Goal: Task Accomplishment & Management: Use online tool/utility

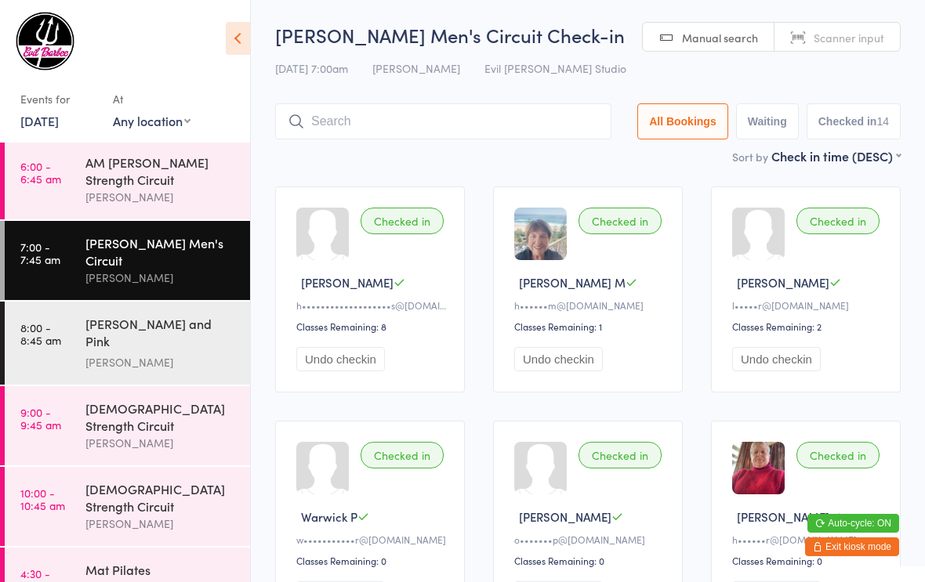
scroll to position [2, 0]
click at [161, 315] on div "[PERSON_NAME] and Pink [DEMOGRAPHIC_DATA]" at bounding box center [160, 334] width 151 height 38
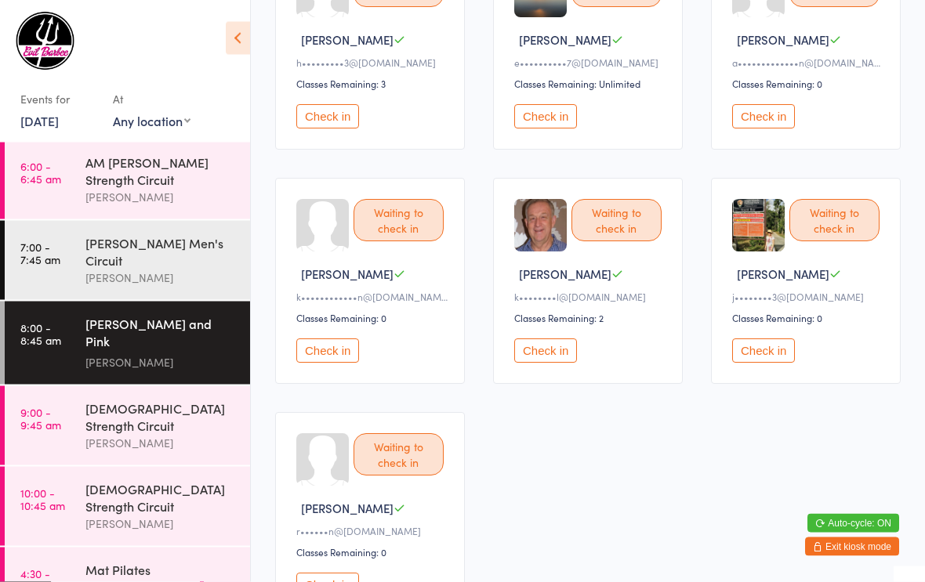
scroll to position [712, 0]
click at [552, 363] on button "Check in" at bounding box center [545, 351] width 63 height 24
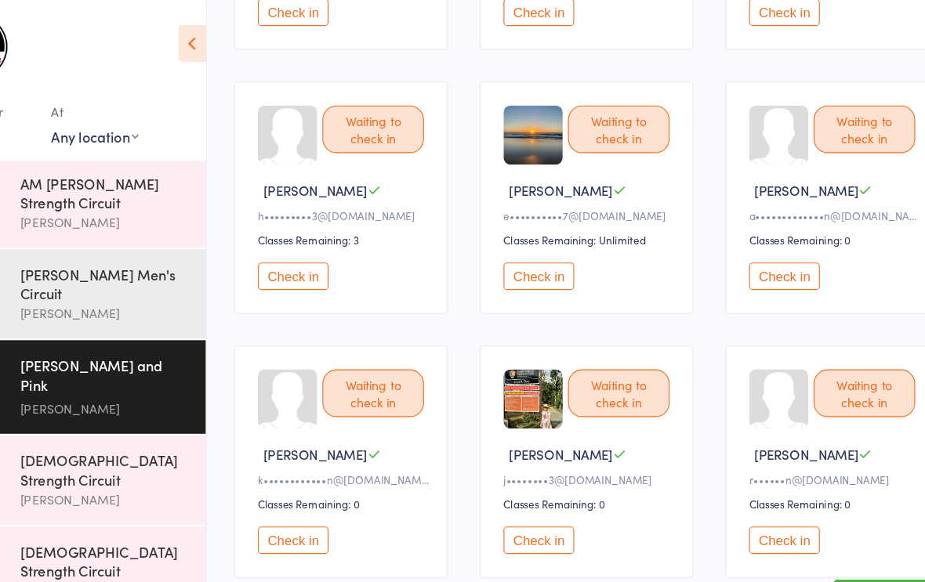
scroll to position [581, 0]
click at [296, 255] on button "Check in" at bounding box center [327, 246] width 63 height 24
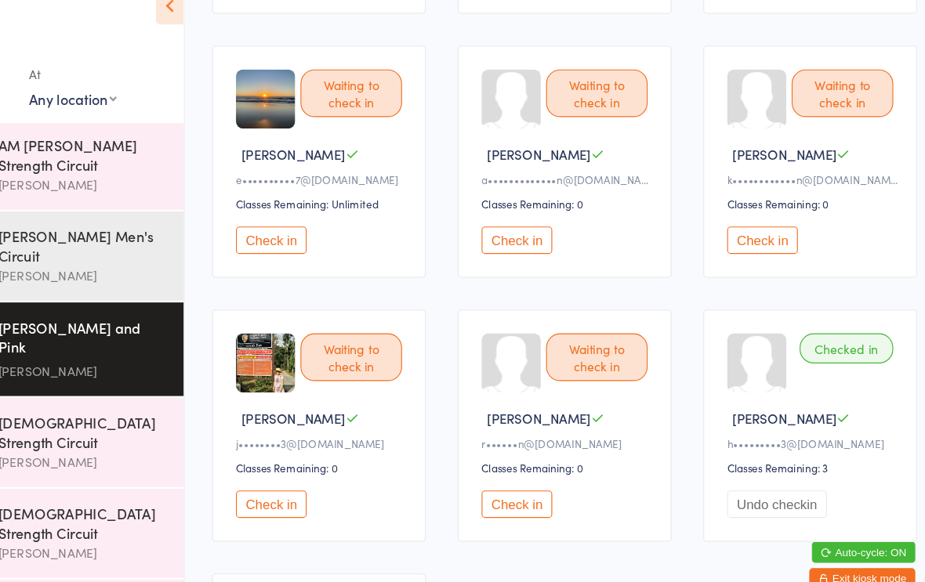
click at [514, 234] on button "Check in" at bounding box center [545, 246] width 63 height 24
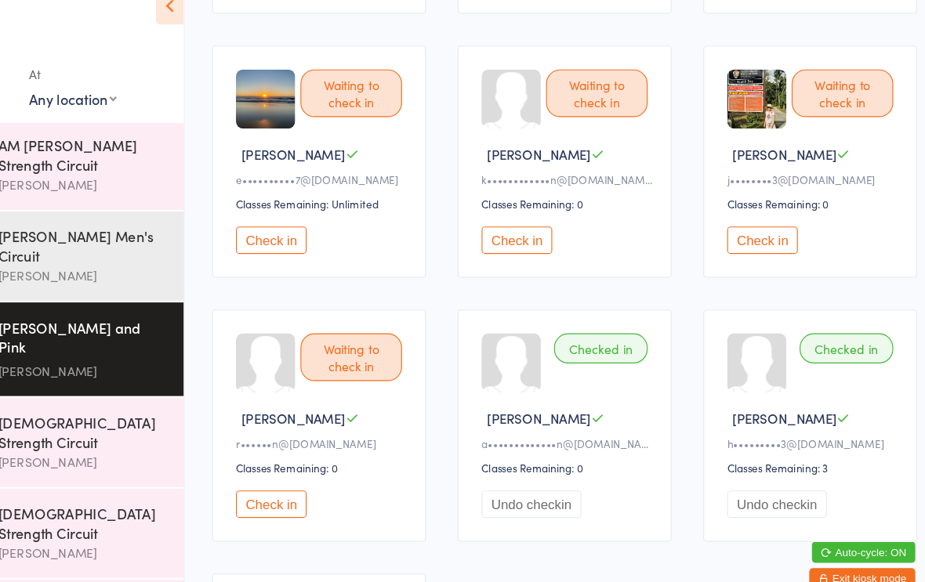
click at [514, 234] on button "Check in" at bounding box center [545, 246] width 63 height 24
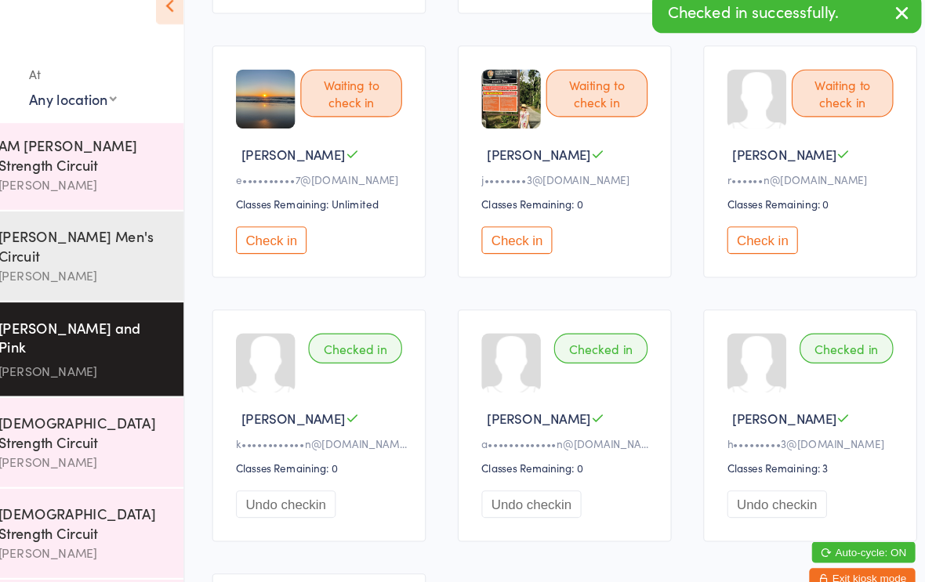
click at [296, 234] on button "Check in" at bounding box center [327, 246] width 63 height 24
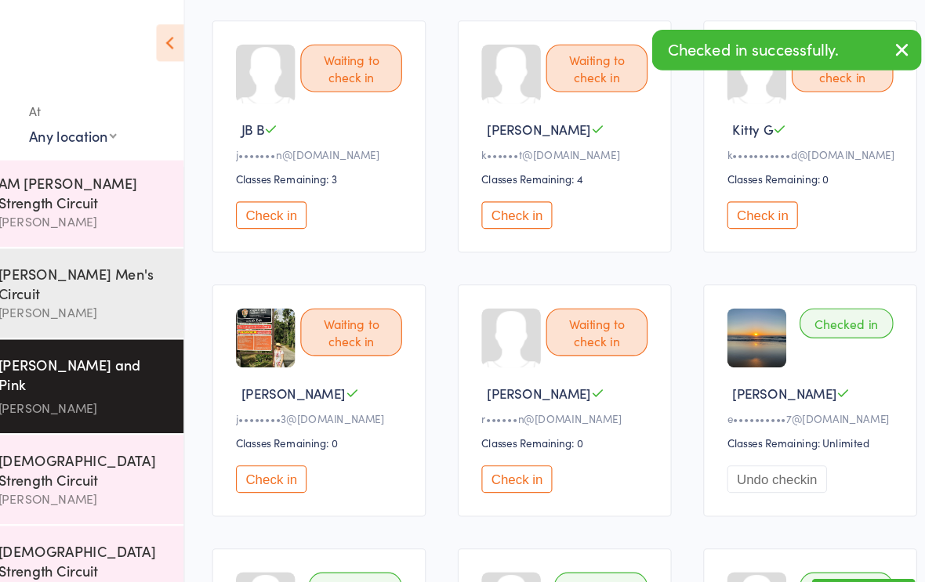
scroll to position [398, 0]
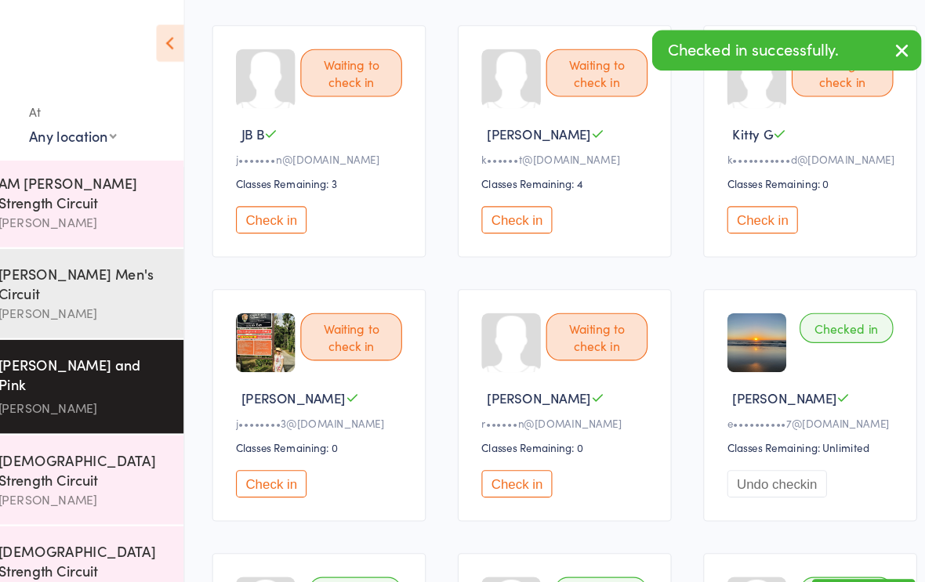
click at [514, 208] on button "Check in" at bounding box center [545, 195] width 63 height 24
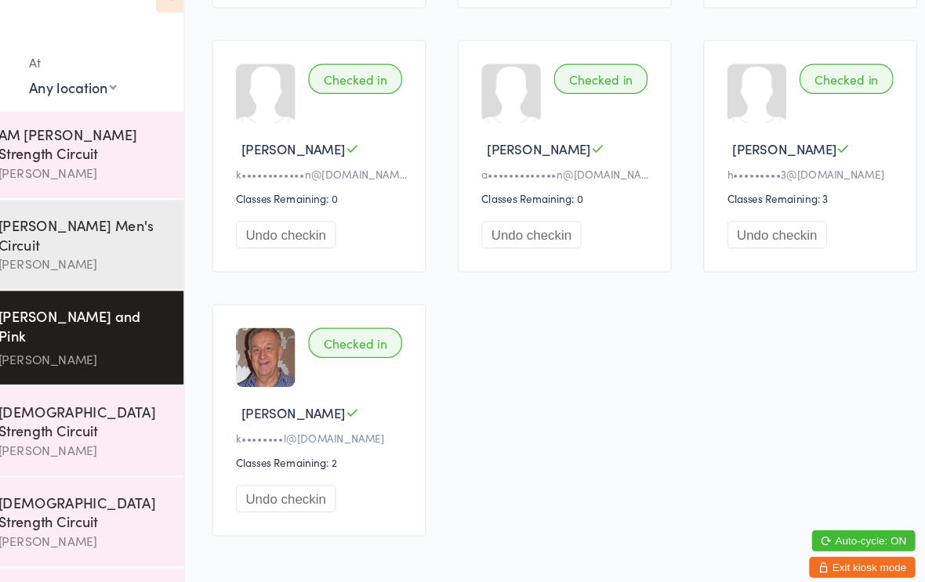
scroll to position [811, 0]
click at [360, 100] on div "Checked in" at bounding box center [401, 113] width 83 height 27
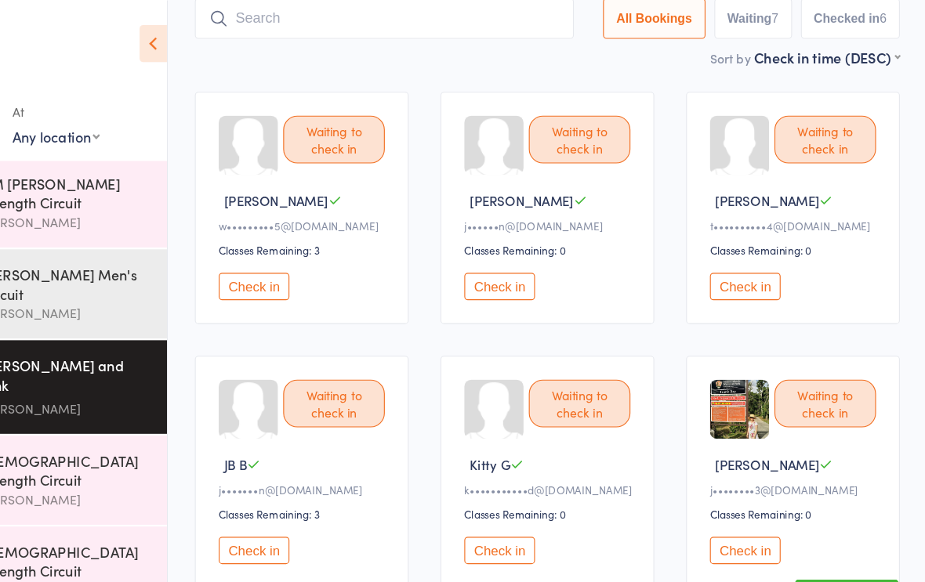
scroll to position [105, 0]
click at [514, 252] on button "Check in" at bounding box center [545, 254] width 63 height 24
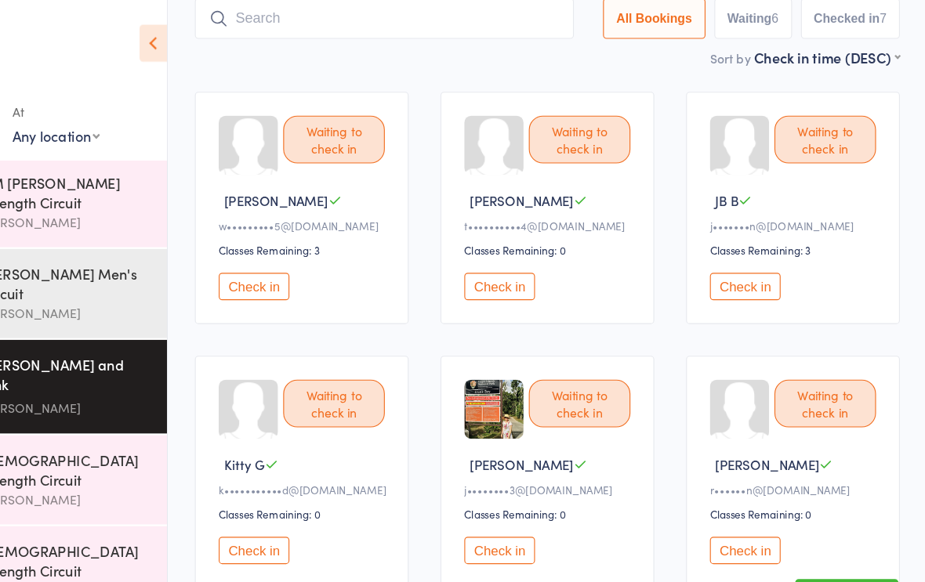
click at [296, 266] on button "Check in" at bounding box center [327, 254] width 63 height 24
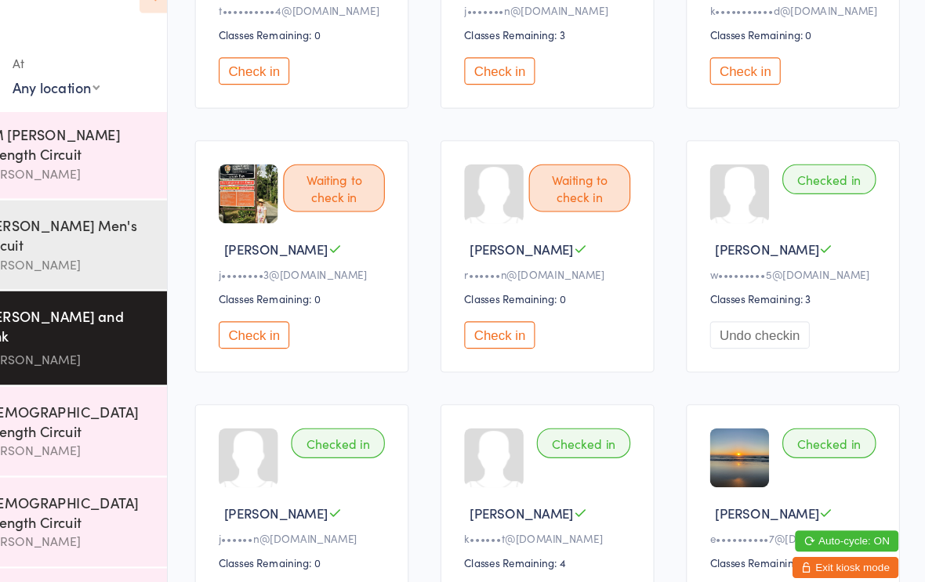
scroll to position [254, 0]
click at [514, 328] on button "Check in" at bounding box center [545, 340] width 63 height 24
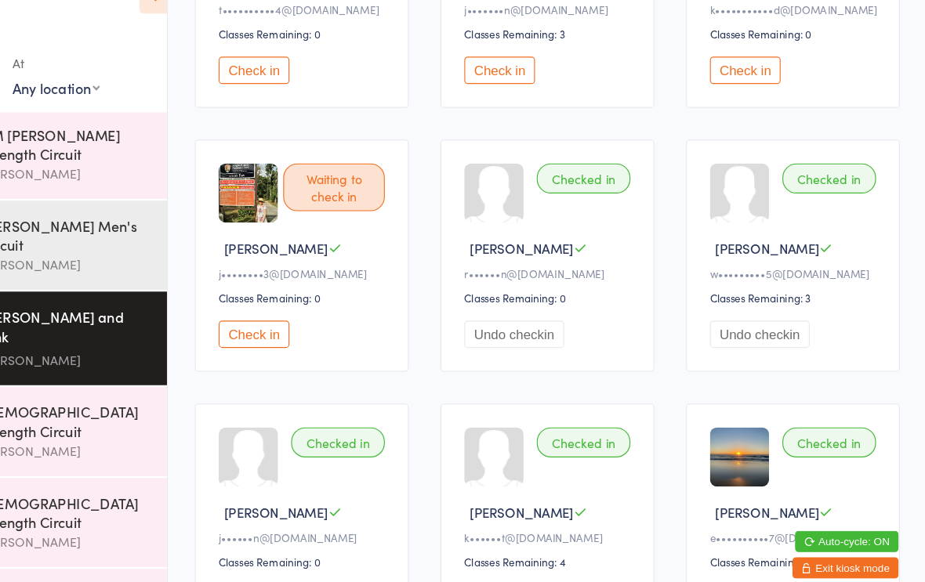
click at [296, 328] on button "Check in" at bounding box center [327, 340] width 63 height 24
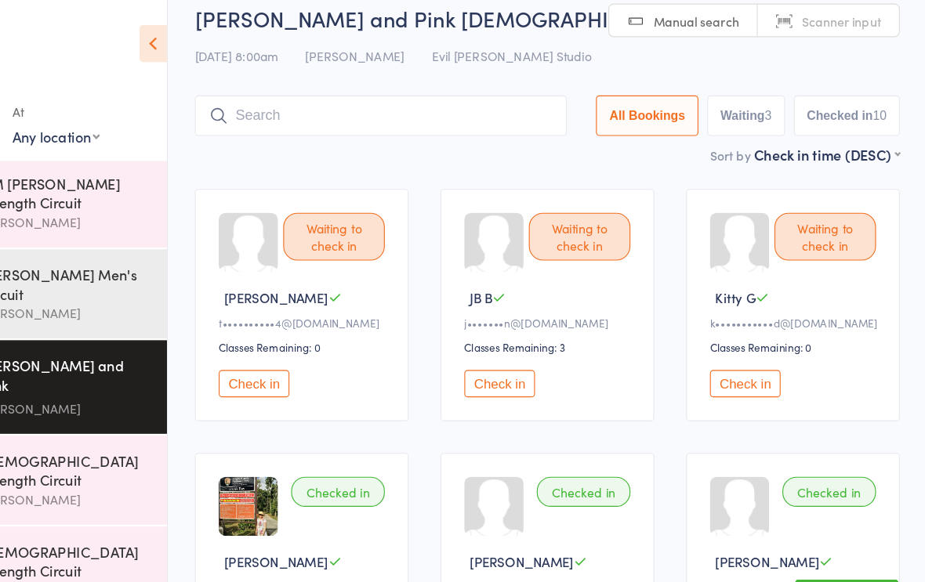
scroll to position [0, 0]
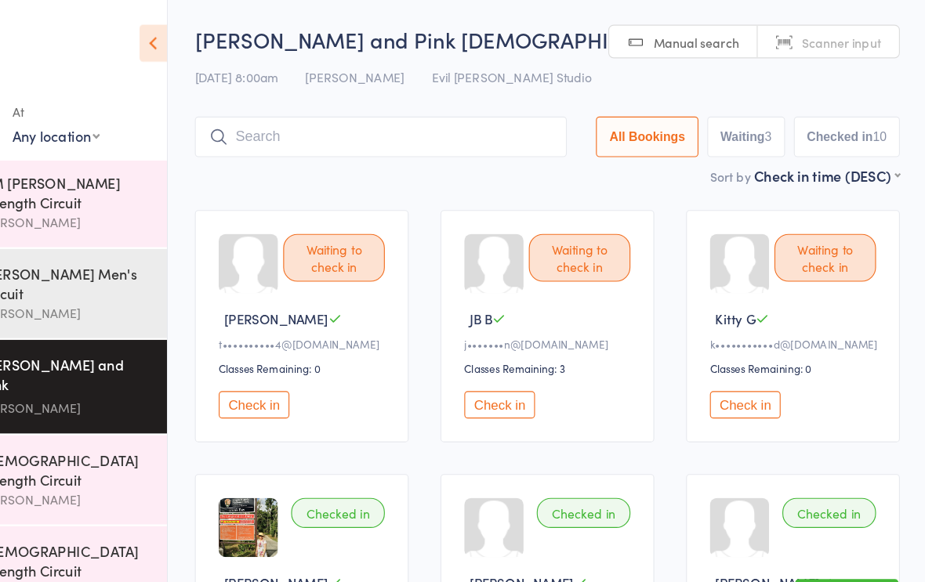
click at [296, 364] on button "Check in" at bounding box center [327, 359] width 63 height 24
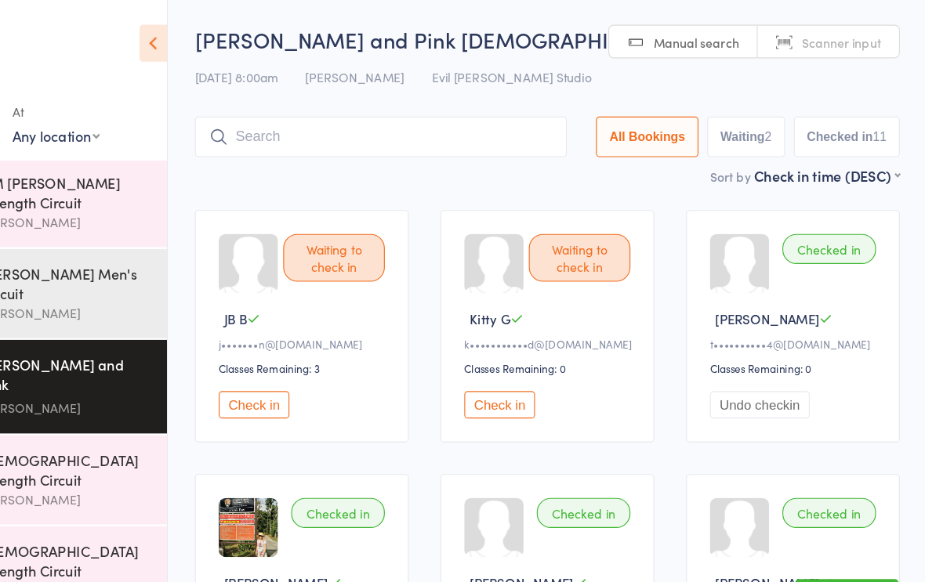
click at [514, 360] on button "Check in" at bounding box center [545, 359] width 63 height 24
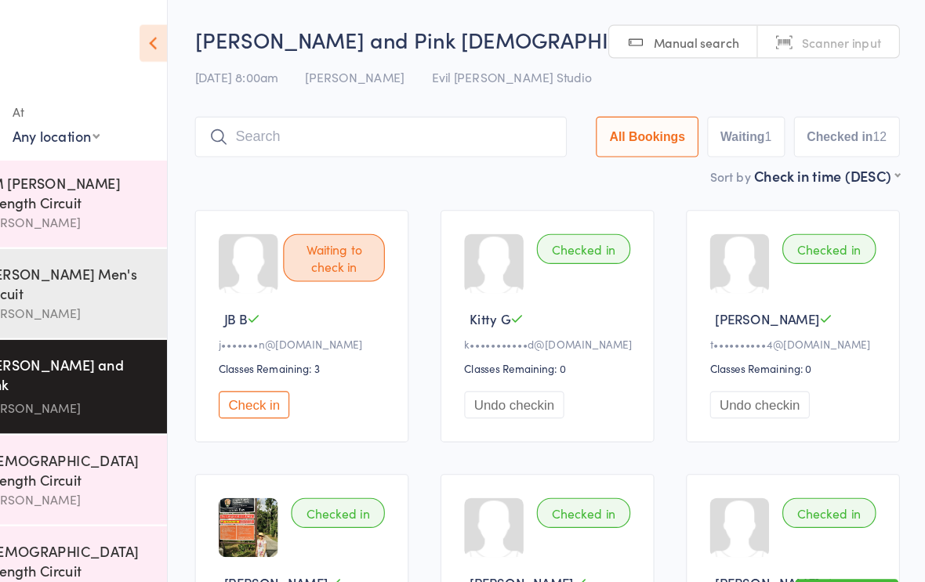
click at [296, 362] on button "Check in" at bounding box center [327, 359] width 63 height 24
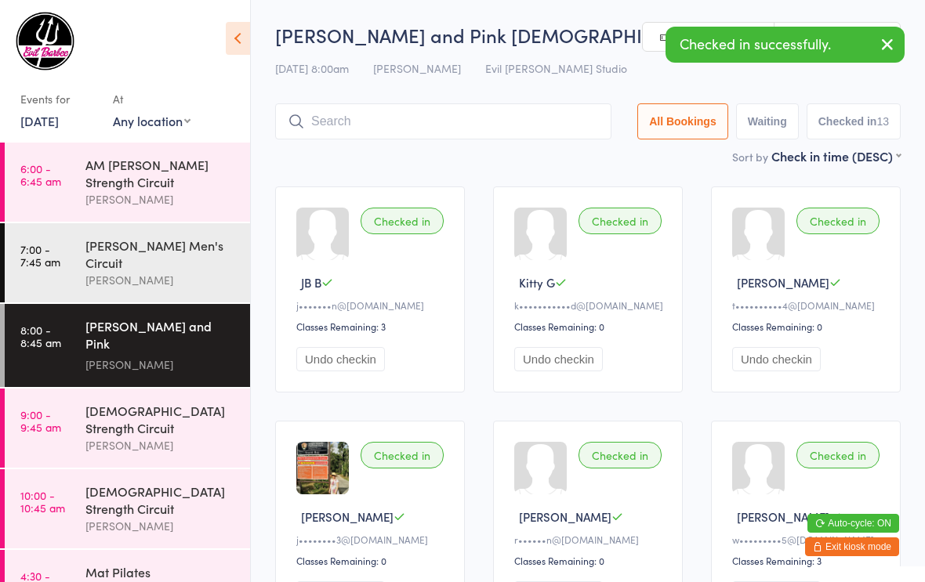
click at [151, 402] on div "[DEMOGRAPHIC_DATA] Strength Circuit" at bounding box center [160, 419] width 151 height 34
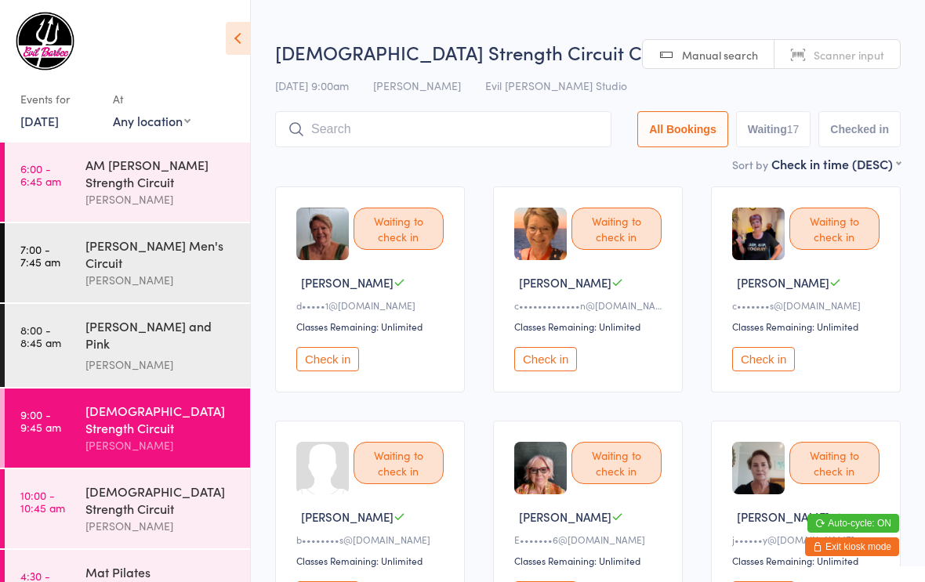
click at [117, 317] on div "[PERSON_NAME] and Pink [DEMOGRAPHIC_DATA]" at bounding box center [160, 336] width 151 height 38
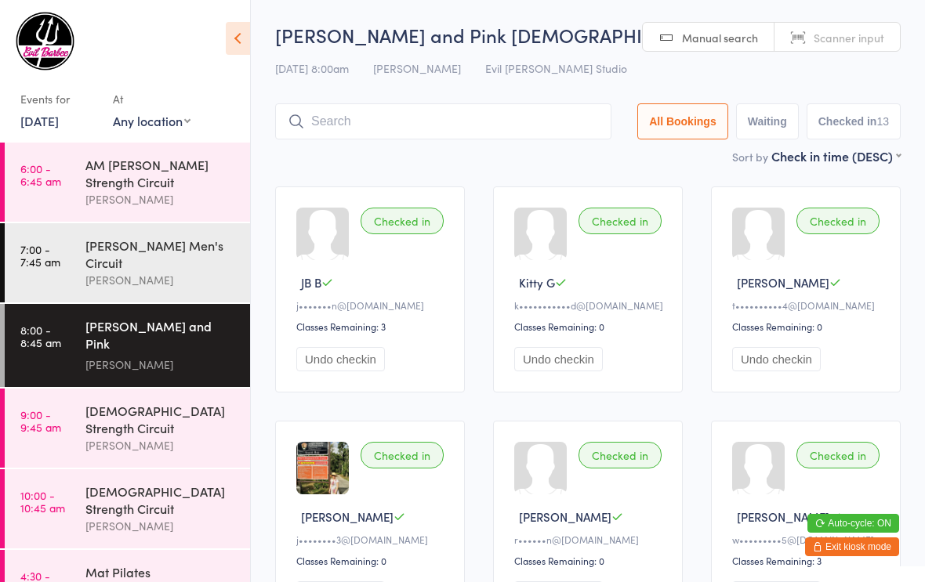
click at [155, 402] on div "[DEMOGRAPHIC_DATA] Strength Circuit" at bounding box center [160, 419] width 151 height 34
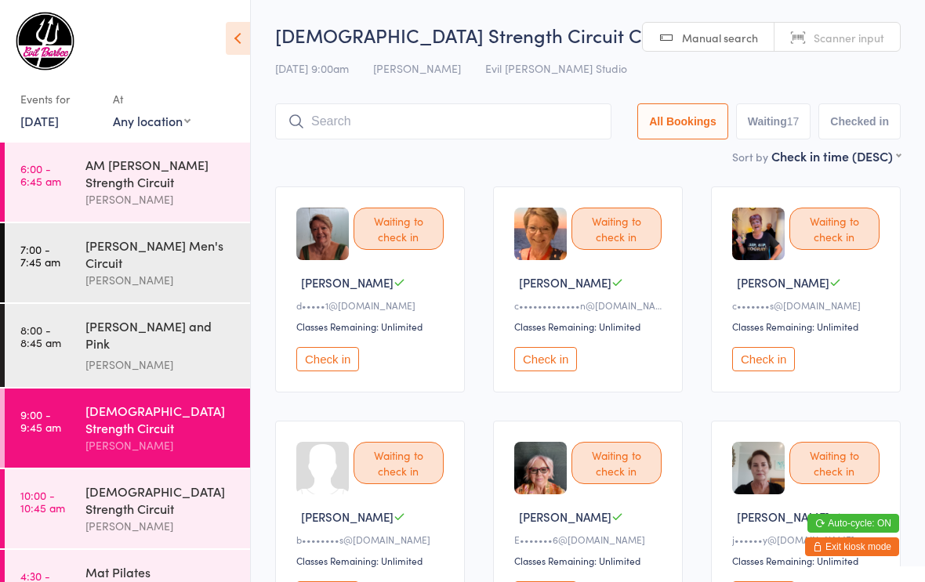
click at [764, 360] on button "Check in" at bounding box center [763, 359] width 63 height 24
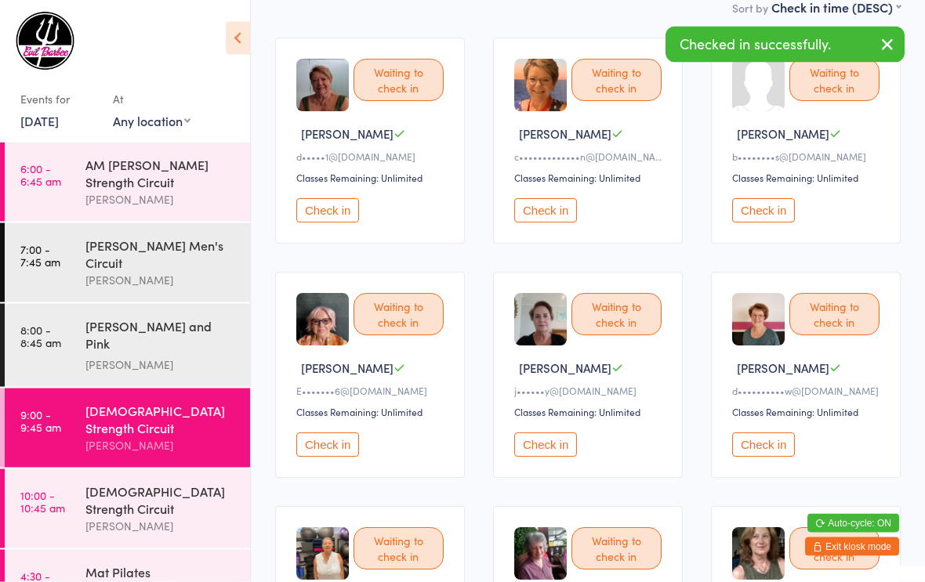
scroll to position [149, 0]
click at [766, 457] on button "Check in" at bounding box center [763, 445] width 63 height 24
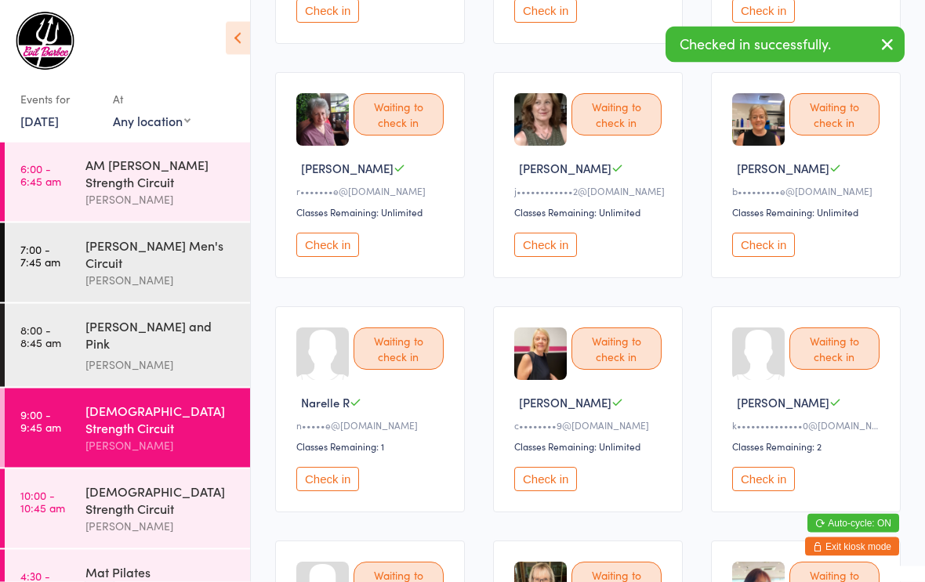
click at [552, 492] on button "Check in" at bounding box center [545, 480] width 63 height 24
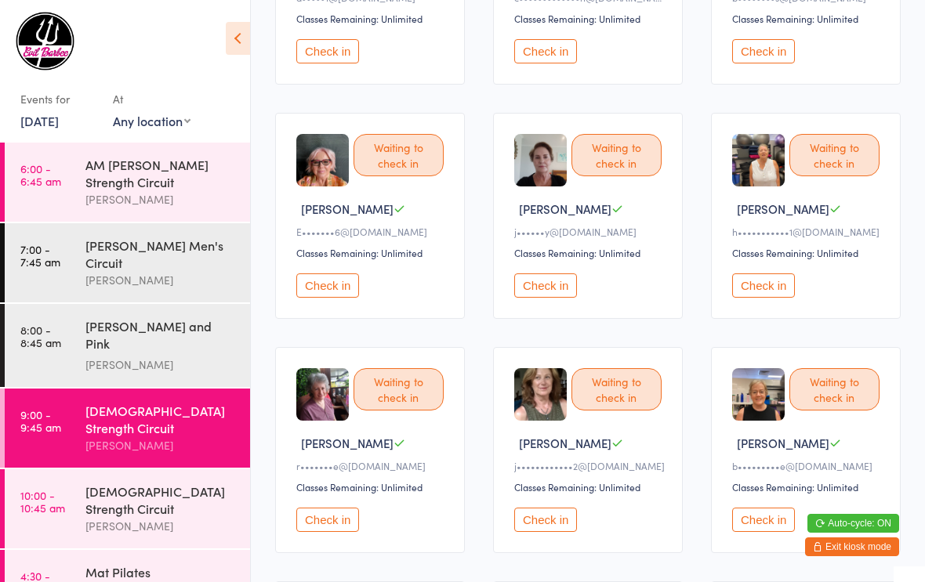
scroll to position [307, 0]
click at [337, 292] on button "Check in" at bounding box center [327, 286] width 63 height 24
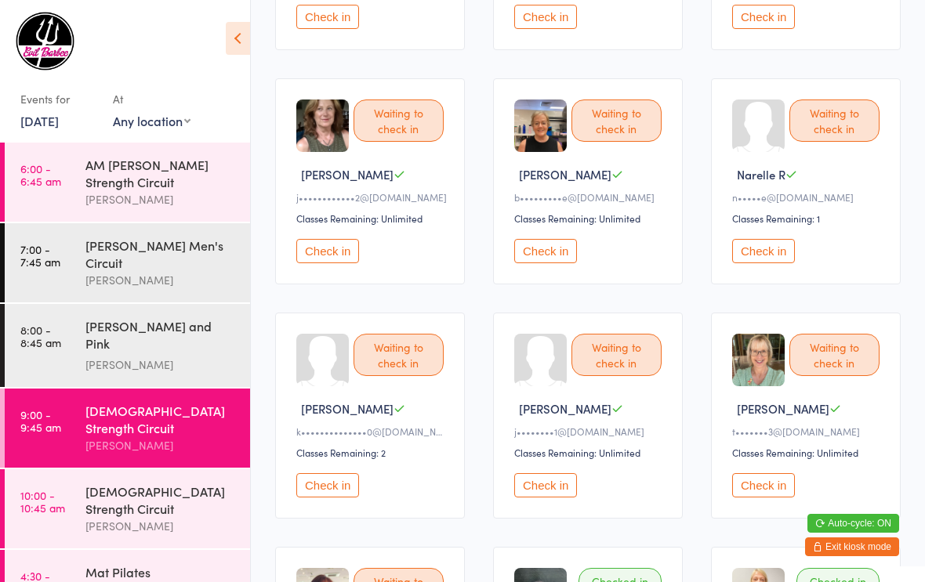
scroll to position [588, 0]
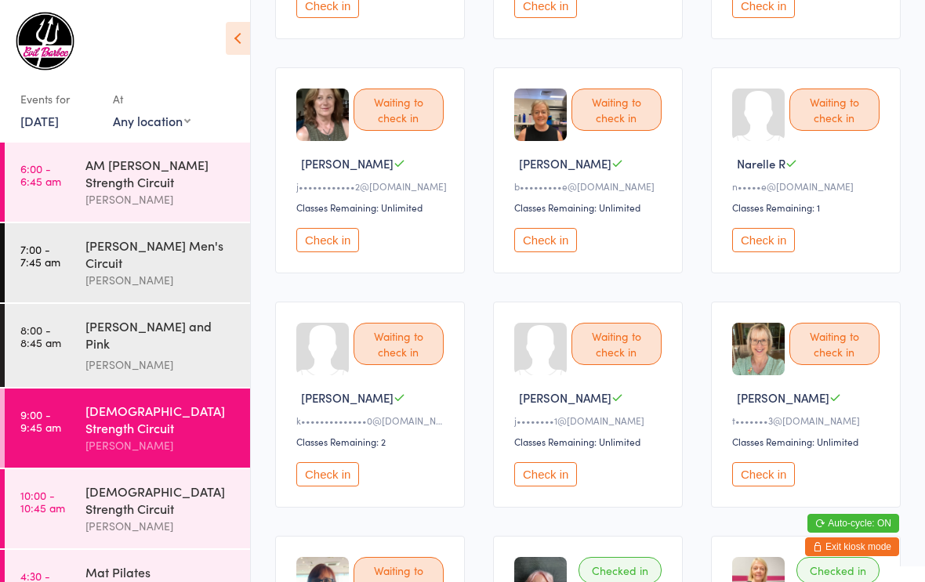
click at [564, 487] on button "Check in" at bounding box center [545, 474] width 63 height 24
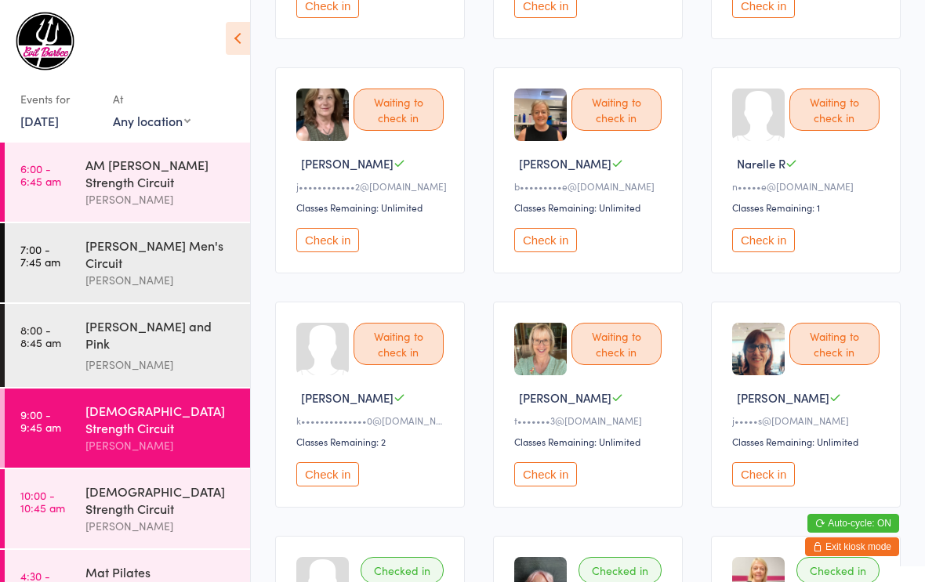
click at [333, 252] on button "Check in" at bounding box center [327, 240] width 63 height 24
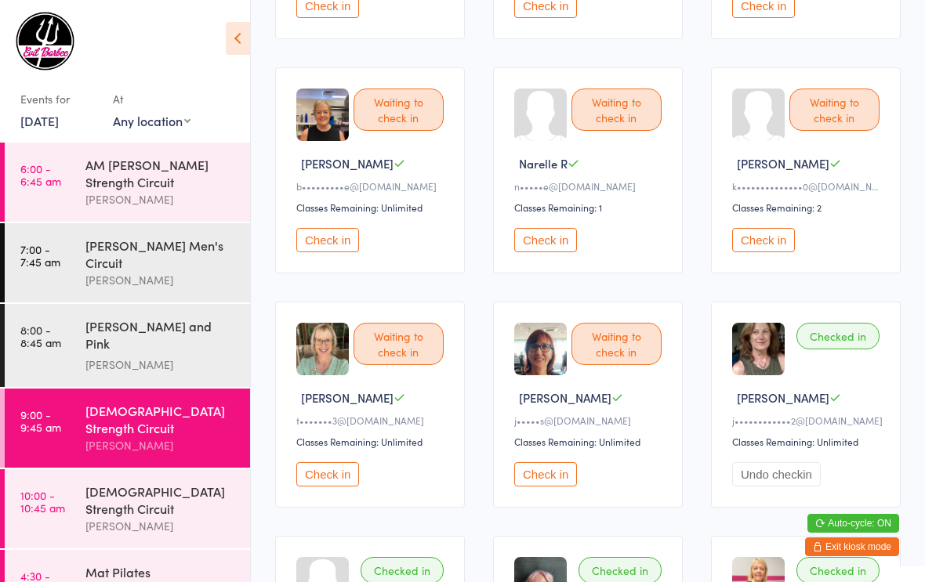
click at [328, 487] on button "Check in" at bounding box center [327, 474] width 63 height 24
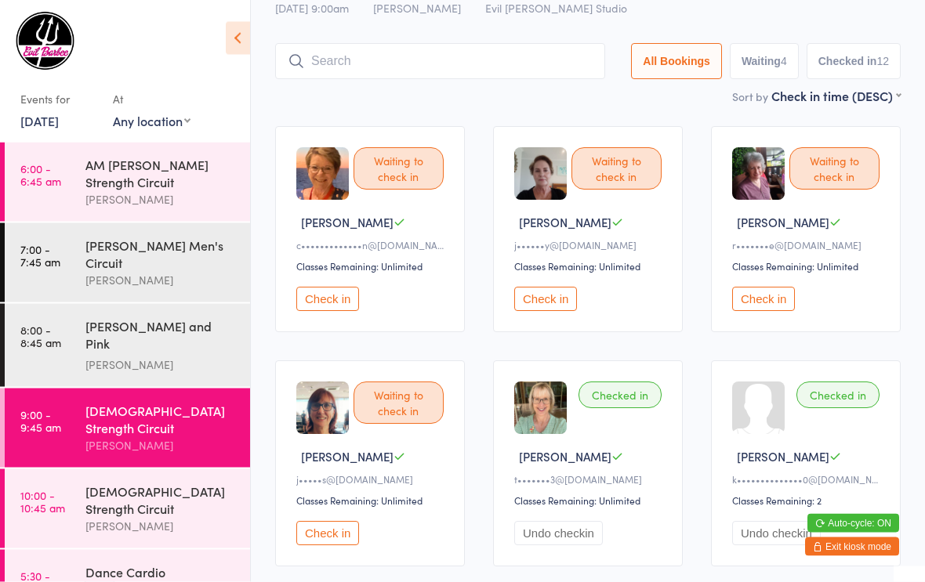
scroll to position [0, 0]
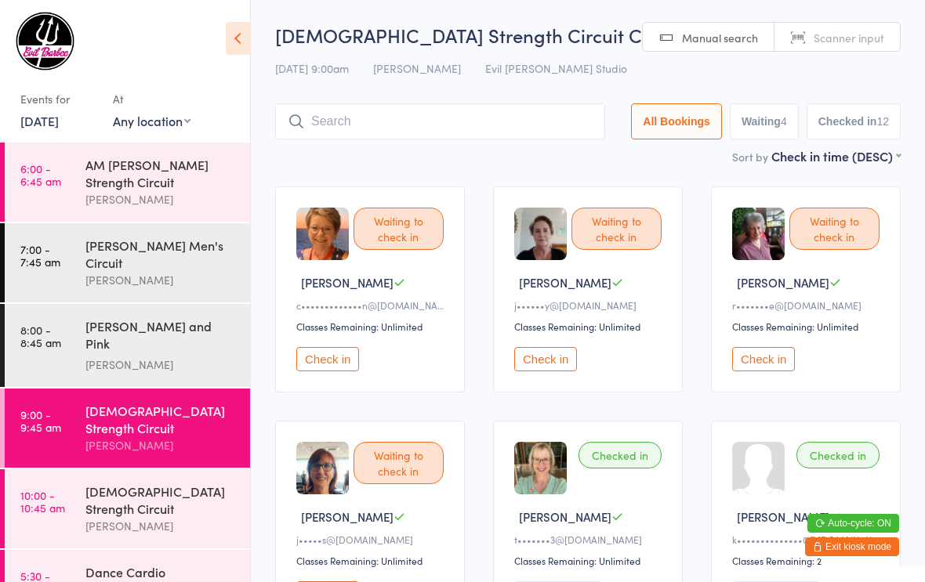
click at [764, 363] on button "Check in" at bounding box center [763, 359] width 63 height 24
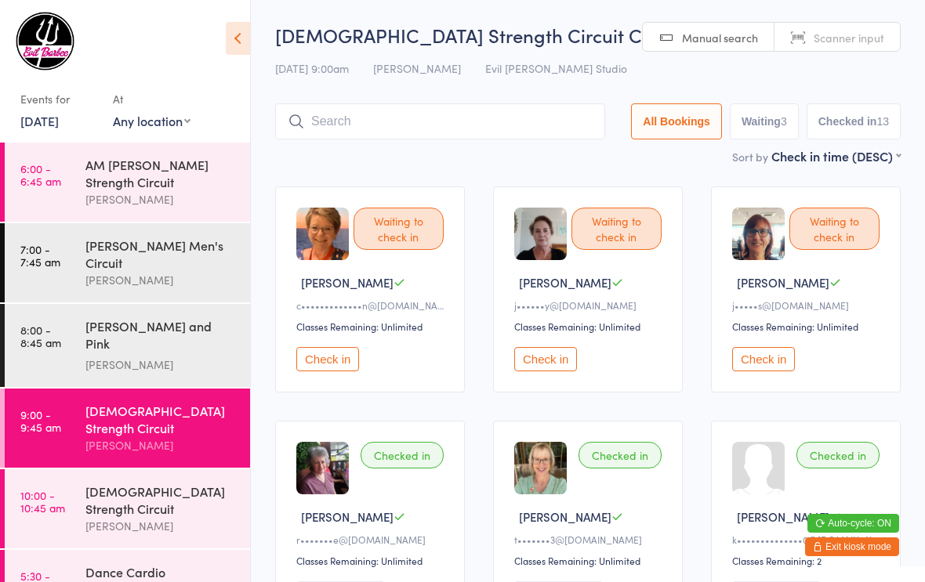
click at [540, 371] on button "Check in" at bounding box center [545, 359] width 63 height 24
